Goal: Find contact information: Obtain details needed to contact an individual or organization

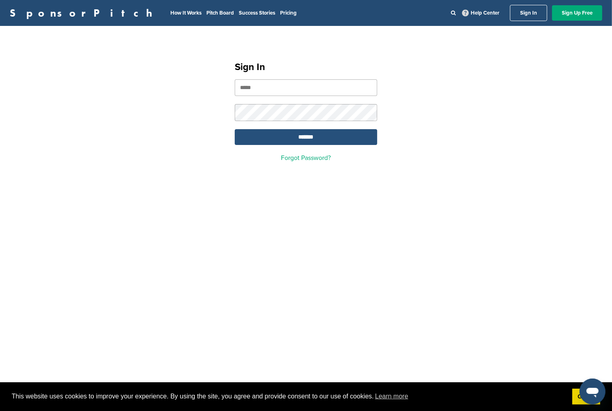
type input "**********"
click at [302, 136] on input "*******" at bounding box center [306, 137] width 143 height 16
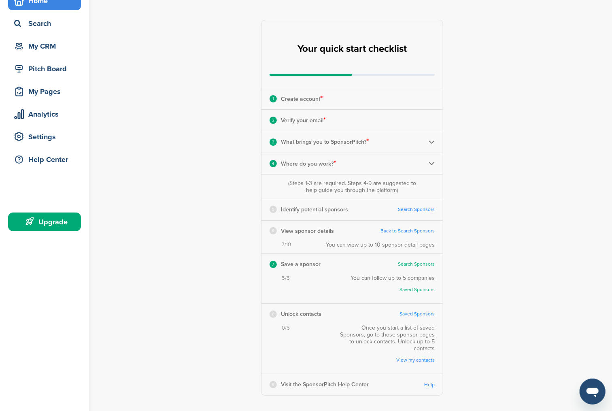
scroll to position [25, 0]
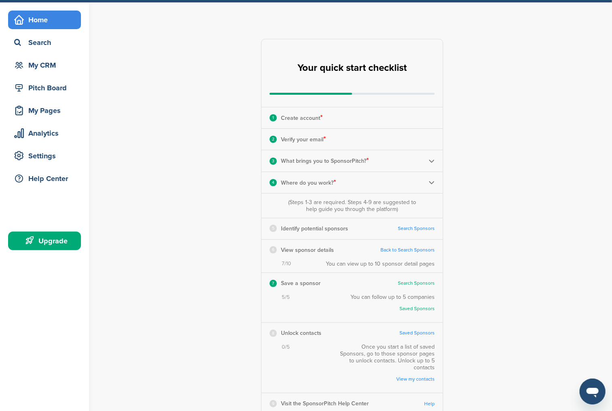
click at [416, 223] on div "5 Identify potential sponsors Search Sponsors" at bounding box center [352, 228] width 181 height 21
click at [417, 226] on link "Search Sponsors" at bounding box center [416, 229] width 37 height 6
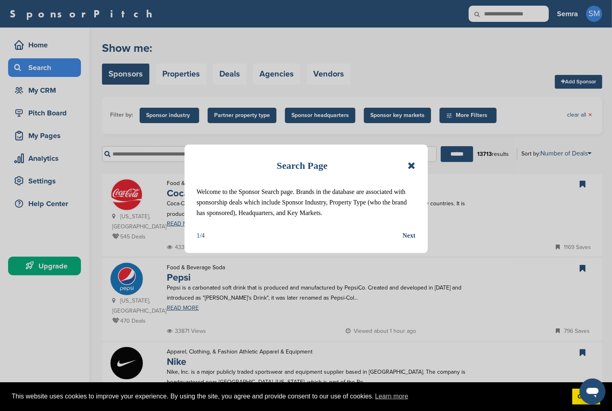
click at [527, 404] on div "This website uses cookies to improve your experience. By using the site, you ag…" at bounding box center [306, 396] width 612 height 29
click at [415, 163] on icon at bounding box center [412, 166] width 8 height 10
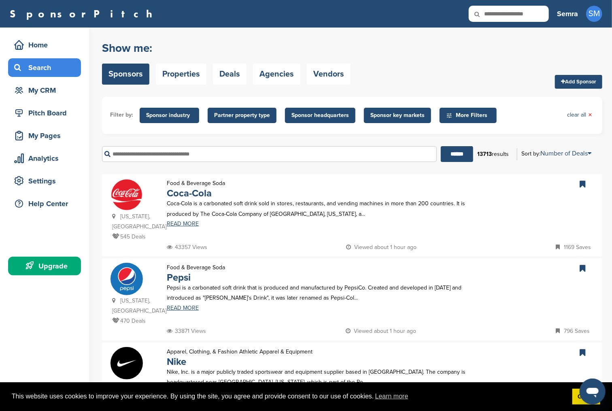
click at [264, 153] on input "text" at bounding box center [269, 154] width 335 height 16
type input "********"
click at [441, 146] on input "******" at bounding box center [457, 154] width 32 height 16
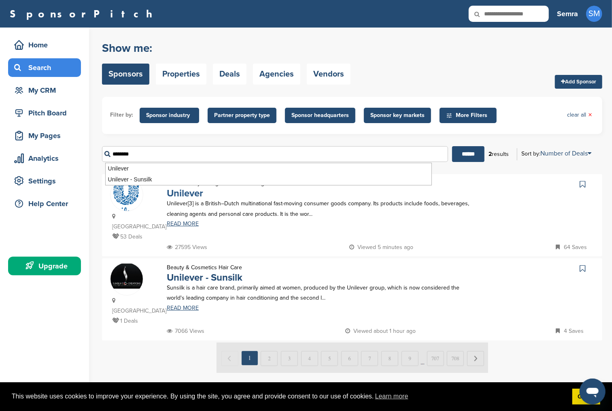
click at [203, 191] on link "Unilever" at bounding box center [185, 193] width 36 height 12
click at [194, 196] on link "Unilever" at bounding box center [185, 193] width 36 height 12
click at [331, 4] on div "SponsorPitch Home Search My CRM Pitch Board My Pages Analytics Settings Help Ce…" at bounding box center [306, 14] width 612 height 28
click at [83, 9] on div "SponsorPitch" at bounding box center [279, 14] width 539 height 16
click at [224, 25] on div "SponsorPitch Home Search My CRM Pitch Board My Pages Analytics Settings Help Ce…" at bounding box center [306, 14] width 612 height 28
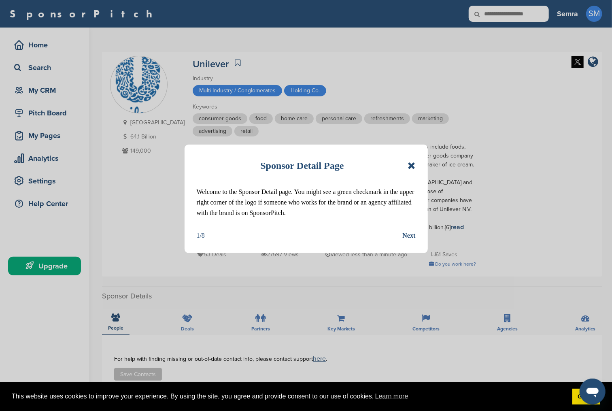
click at [416, 164] on div "Sponsor Detail Page Welcome to the Sponsor Detail page. You might see a green c…" at bounding box center [306, 199] width 243 height 109
click at [411, 164] on icon at bounding box center [412, 166] width 8 height 10
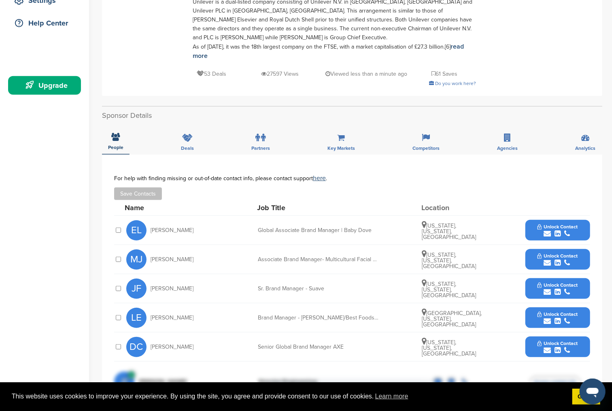
scroll to position [270, 0]
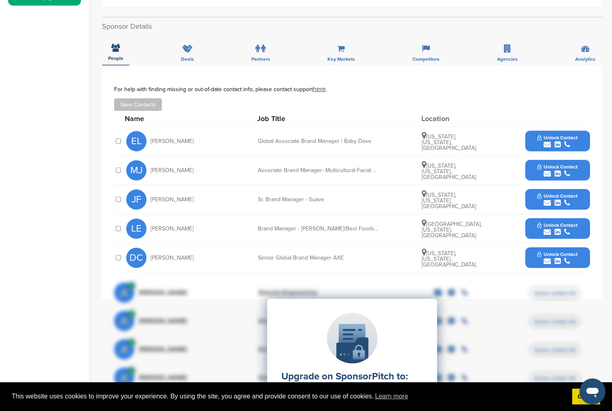
click at [544, 130] on button "Unlock Contact" at bounding box center [558, 141] width 60 height 24
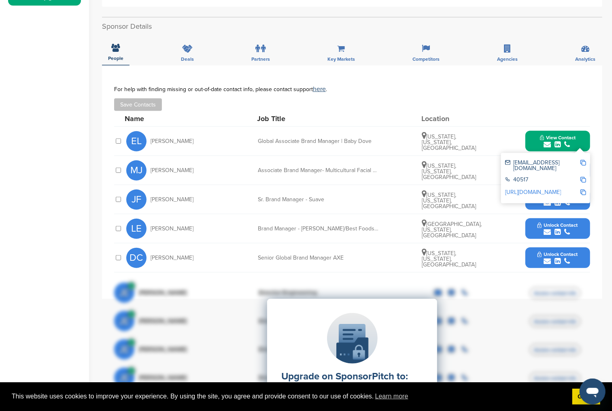
click at [583, 160] on img at bounding box center [584, 163] width 6 height 6
click at [77, 29] on div "Home Search My CRM Pitch Board My Pages Analytics Settings Help Center Upgrade" at bounding box center [44, 195] width 89 height 875
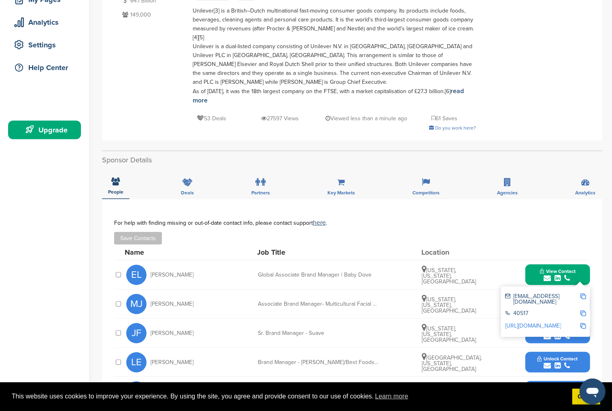
scroll to position [135, 0]
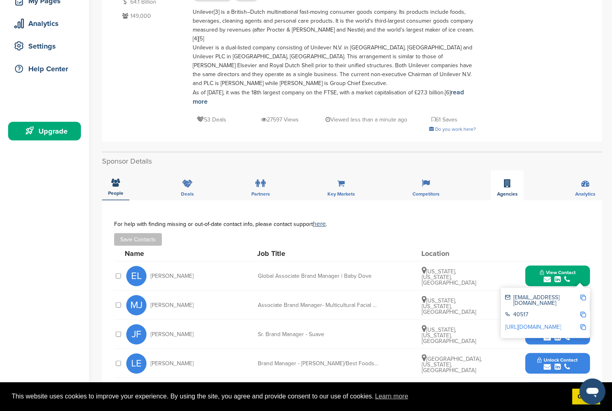
click at [494, 171] on div "Agencies" at bounding box center [507, 185] width 33 height 30
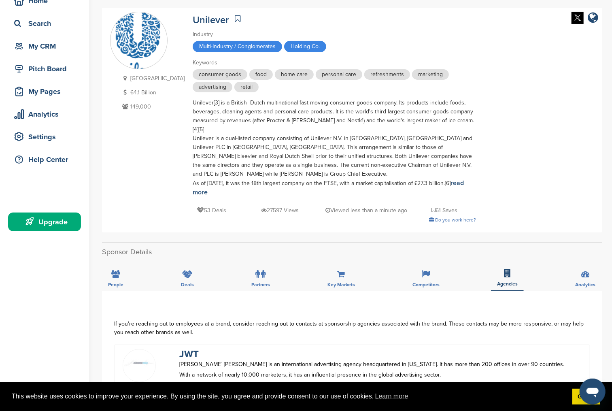
scroll to position [0, 0]
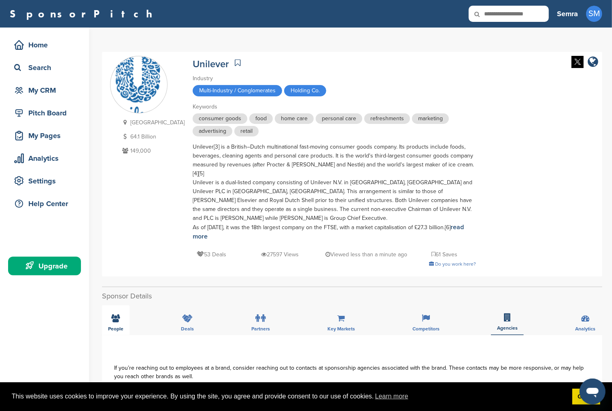
click at [119, 326] on span "People" at bounding box center [115, 328] width 15 height 5
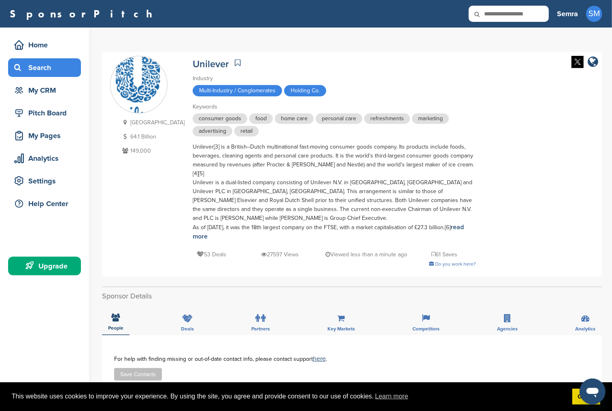
click at [50, 71] on div "Search" at bounding box center [46, 67] width 69 height 15
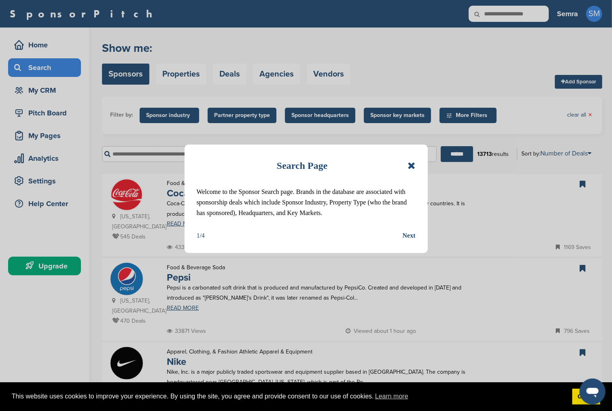
click at [409, 166] on div "Search Page" at bounding box center [306, 166] width 219 height 18
click at [412, 165] on icon at bounding box center [412, 166] width 8 height 10
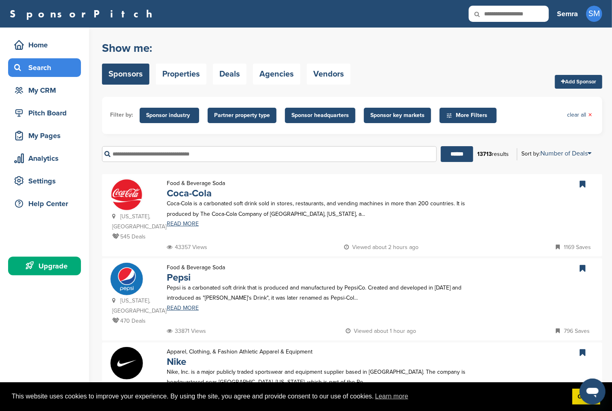
click at [262, 154] on input "text" at bounding box center [269, 154] width 335 height 16
click at [441, 146] on input "******" at bounding box center [457, 154] width 32 height 16
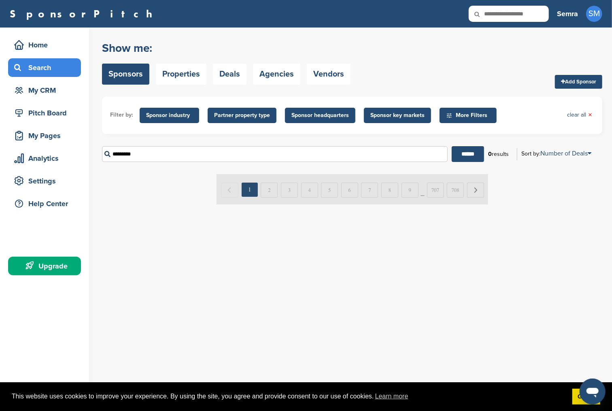
drag, startPoint x: 193, startPoint y: 158, endPoint x: 140, endPoint y: 152, distance: 53.3
click at [140, 152] on input "********" at bounding box center [275, 154] width 346 height 16
type input "********"
click at [452, 146] on input "******" at bounding box center [468, 154] width 32 height 16
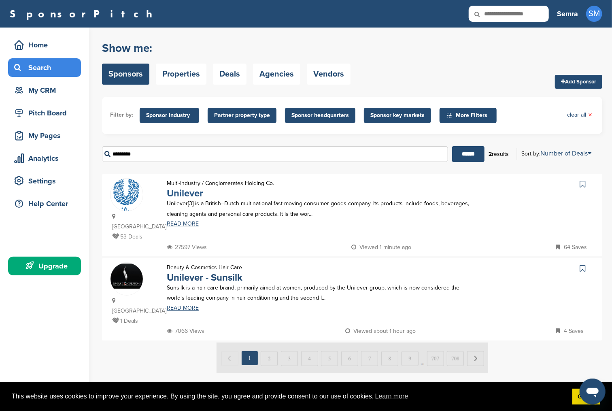
click at [195, 198] on link "Unilever" at bounding box center [185, 193] width 36 height 12
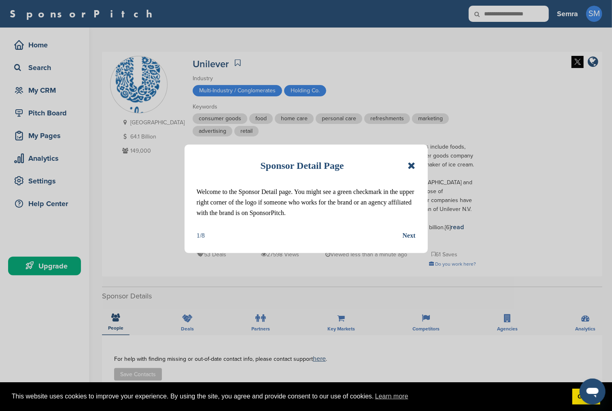
click at [420, 170] on div "Sponsor Detail Page Welcome to the Sponsor Detail page. You might see a green c…" at bounding box center [306, 199] width 243 height 109
drag, startPoint x: 415, startPoint y: 166, endPoint x: 409, endPoint y: 160, distance: 8.6
click at [415, 166] on icon at bounding box center [412, 166] width 8 height 10
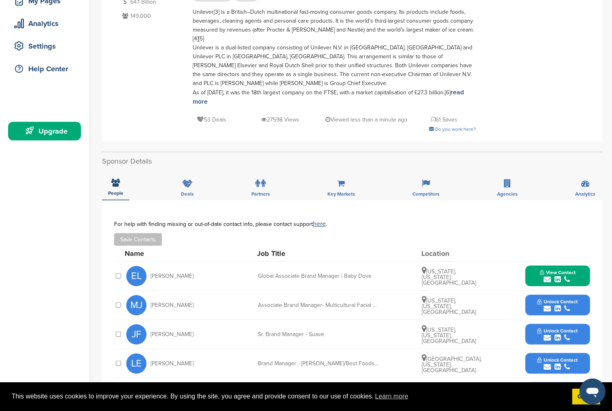
scroll to position [270, 0]
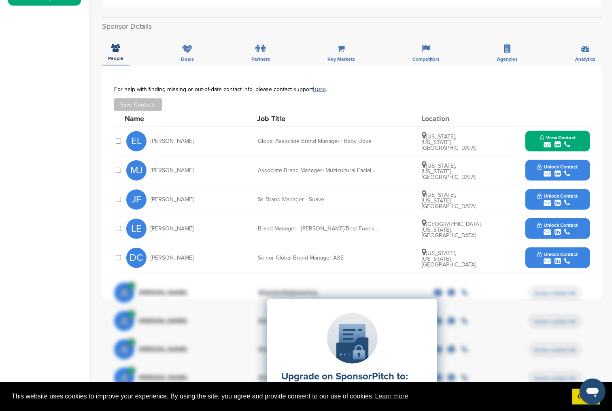
click at [554, 129] on button "View Contact" at bounding box center [557, 141] width 55 height 24
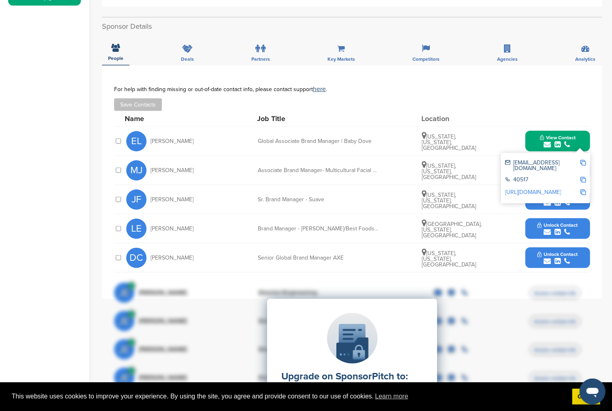
click at [583, 177] on img at bounding box center [584, 180] width 6 height 6
